Goal: Navigation & Orientation: Understand site structure

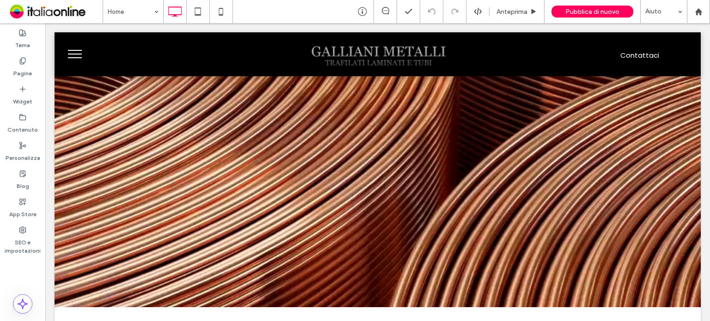
click at [71, 57] on button "menu" at bounding box center [75, 54] width 24 height 24
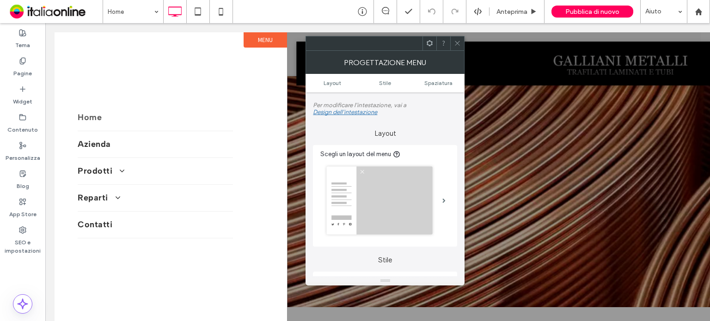
click at [456, 42] on icon at bounding box center [457, 43] width 7 height 7
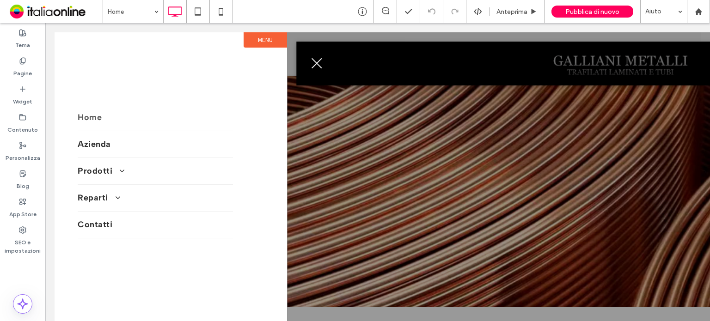
click at [316, 62] on span "menu" at bounding box center [316, 63] width 11 height 11
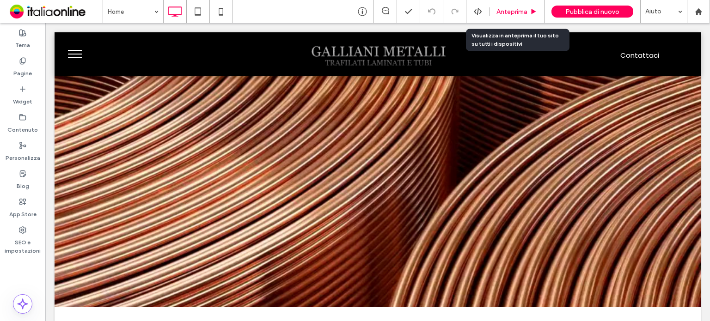
click at [529, 6] on div "Anteprima" at bounding box center [516, 11] width 55 height 23
click at [525, 14] on span "Anteprima" at bounding box center [511, 12] width 31 height 8
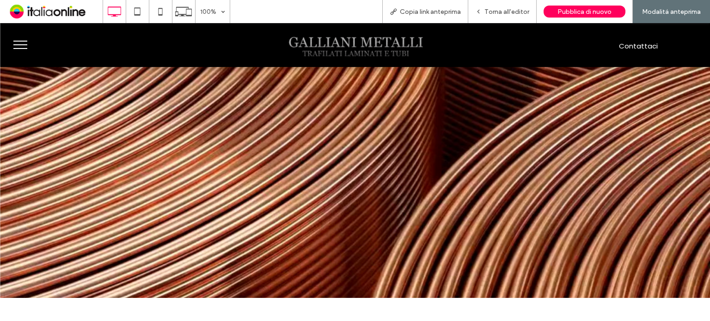
click at [29, 46] on button "menu" at bounding box center [20, 45] width 24 height 24
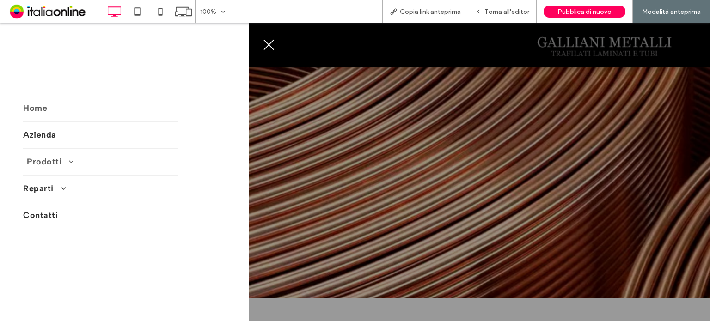
click at [61, 163] on span at bounding box center [67, 162] width 13 height 8
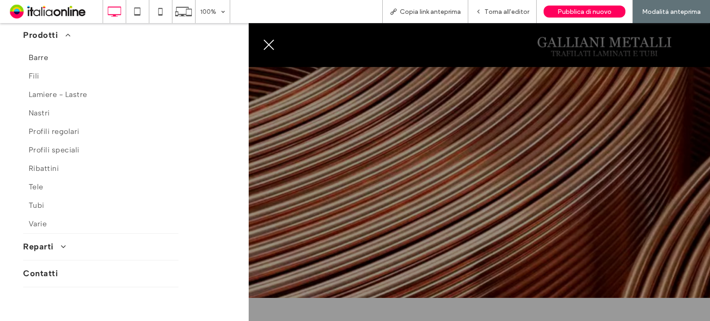
scroll to position [139, 0]
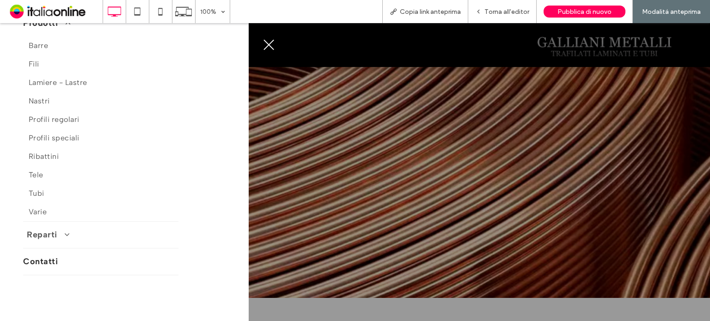
click at [58, 233] on span at bounding box center [63, 235] width 13 height 8
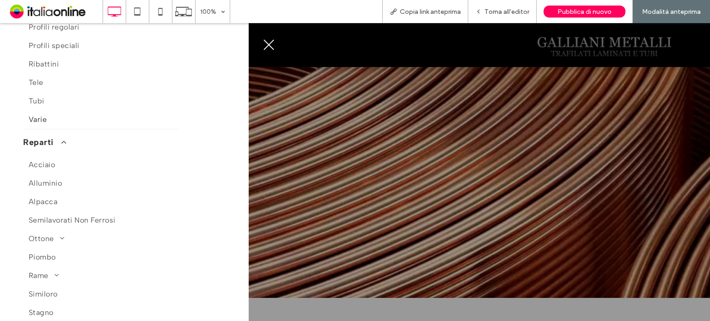
scroll to position [323, 0]
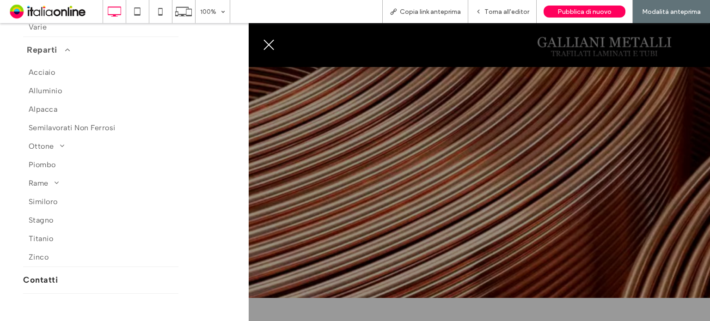
drag, startPoint x: 61, startPoint y: 51, endPoint x: 78, endPoint y: 44, distance: 18.2
click at [61, 51] on span at bounding box center [63, 50] width 13 height 8
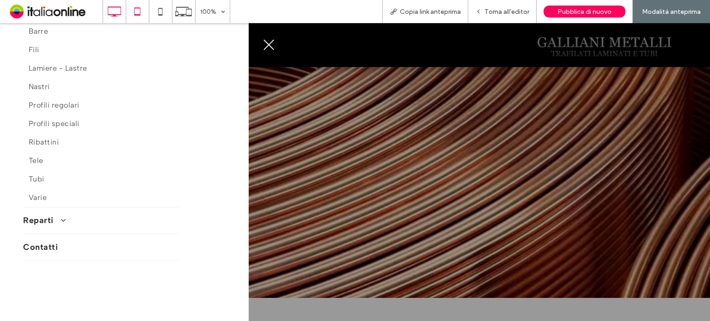
scroll to position [152, 0]
